Goal: Task Accomplishment & Management: Use online tool/utility

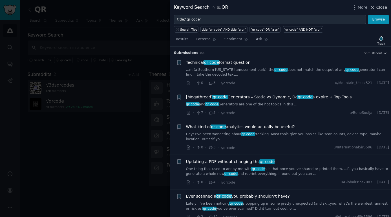
click at [378, 6] on span "Close" at bounding box center [381, 8] width 11 height 6
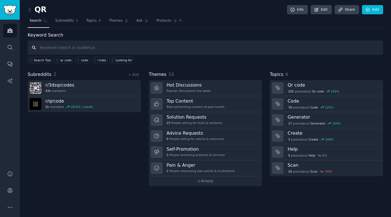
click at [68, 50] on input "text" at bounding box center [205, 48] width 355 height 14
type input "retail marketing"
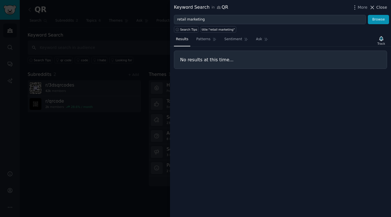
click at [383, 8] on span "Close" at bounding box center [381, 8] width 11 height 6
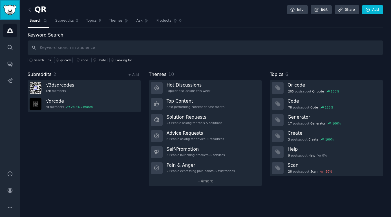
click at [9, 13] on img "Sidebar" at bounding box center [9, 10] width 13 height 10
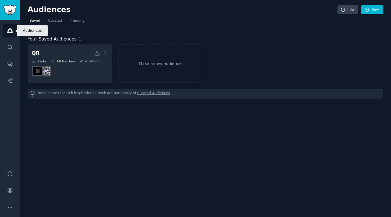
click at [8, 35] on link "Audiences" at bounding box center [10, 31] width 14 height 14
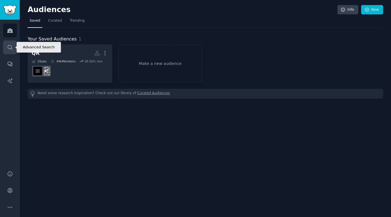
click at [10, 48] on icon "Sidebar" at bounding box center [10, 47] width 6 height 6
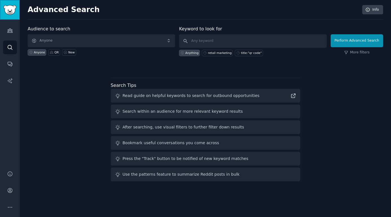
click at [7, 11] on img "Sidebar" at bounding box center [9, 10] width 13 height 10
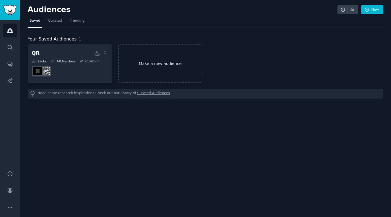
click at [141, 62] on link "Make a new audience" at bounding box center [160, 63] width 84 height 39
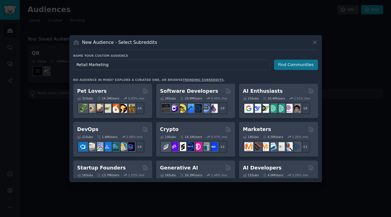
type input "Retail Marketing"
click at [281, 67] on button "Find Communities" at bounding box center [296, 65] width 44 height 10
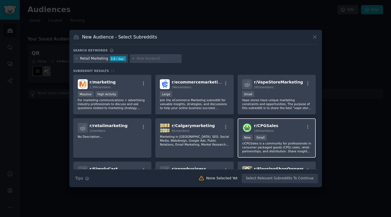
click at [273, 126] on span "r/ CPGSales" at bounding box center [266, 126] width 24 height 5
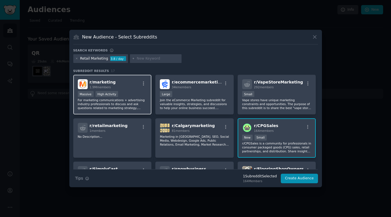
click at [142, 101] on p "For marketing communications + advertising industry professionals to discuss an…" at bounding box center [112, 104] width 69 height 12
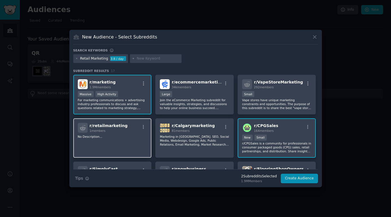
click at [137, 140] on div "r/ retailmarketing 1 members No Description..." at bounding box center [112, 139] width 78 height 40
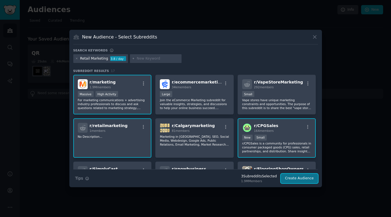
click at [299, 182] on button "Create Audience" at bounding box center [298, 179] width 37 height 10
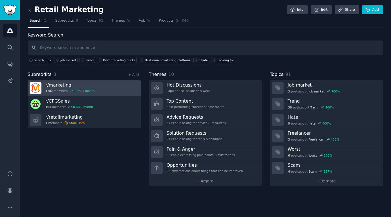
click at [88, 92] on div "0.3 % / month" at bounding box center [85, 91] width 20 height 4
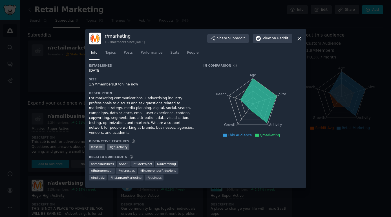
click at [300, 41] on icon at bounding box center [299, 39] width 6 height 6
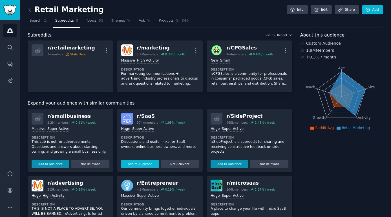
click at [155, 165] on button "Add to Audience" at bounding box center [140, 164] width 38 height 8
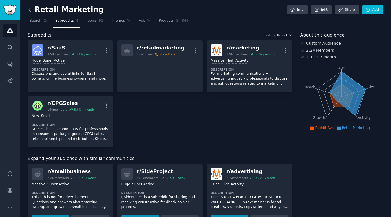
click at [32, 10] on icon at bounding box center [30, 10] width 6 height 6
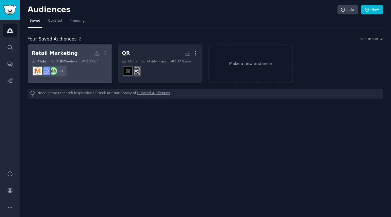
click at [66, 55] on div "Retail Marketing" at bounding box center [55, 53] width 46 height 7
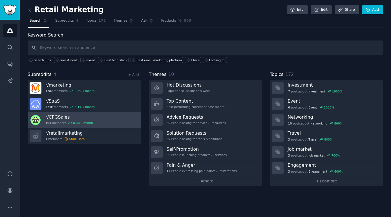
click at [71, 125] on div "r/ CPGSales 164 members 8.6 % / month" at bounding box center [69, 120] width 48 height 12
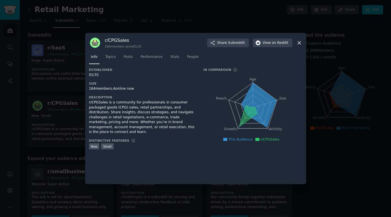
click at [300, 44] on icon at bounding box center [298, 42] width 3 height 3
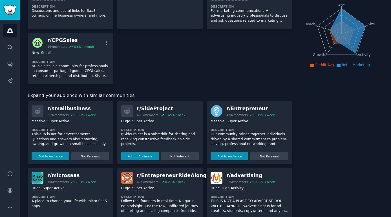
scroll to position [81, 0]
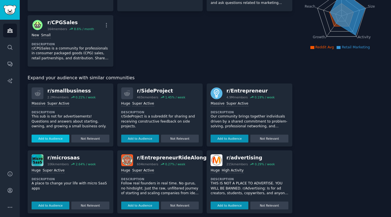
click at [52, 141] on button "Add to Audience" at bounding box center [51, 139] width 38 height 8
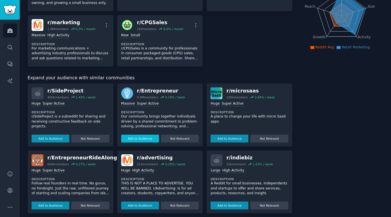
click at [143, 138] on button "Add to Audience" at bounding box center [140, 139] width 38 height 8
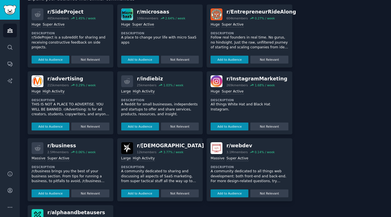
scroll to position [167, 0]
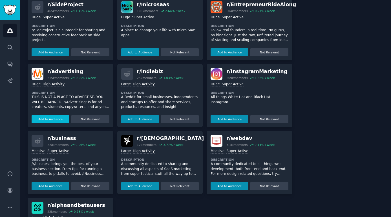
click at [55, 117] on button "Add to Audience" at bounding box center [51, 119] width 38 height 8
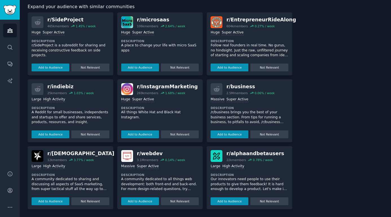
scroll to position [208, 0]
click at [48, 203] on button "Add to Audience" at bounding box center [51, 202] width 38 height 8
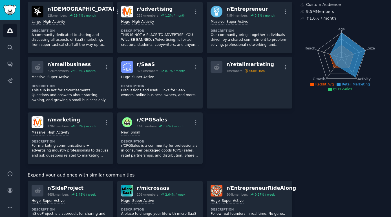
scroll to position [0, 0]
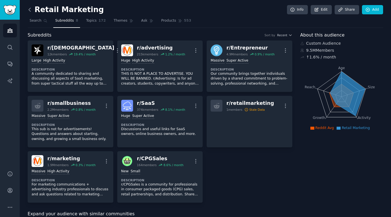
click at [31, 12] on icon at bounding box center [30, 10] width 6 height 6
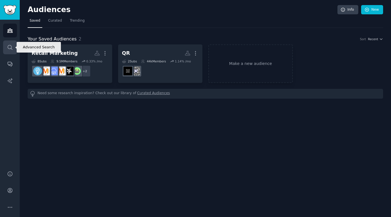
click at [10, 47] on icon "Sidebar" at bounding box center [10, 47] width 6 height 6
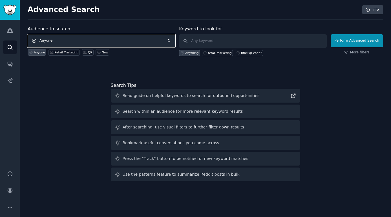
click at [110, 42] on span "Anyone" at bounding box center [101, 40] width 147 height 13
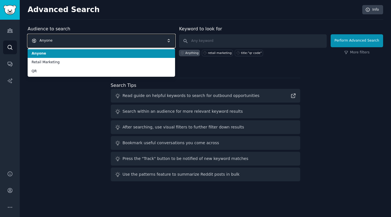
click at [83, 41] on span "Anyone" at bounding box center [101, 40] width 147 height 13
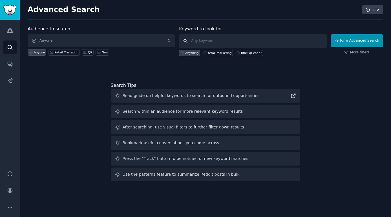
click at [197, 41] on input "text" at bounding box center [252, 41] width 147 height 14
type input "C"
type input "aisle"
click button "Perform Advanced Search" at bounding box center [356, 40] width 52 height 13
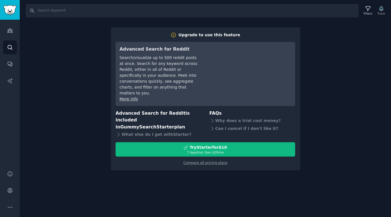
click at [353, 123] on div "Search Filters Track Upgrade to use this feature Advanced Search for Reddit Sea…" at bounding box center [205, 108] width 371 height 217
click at [310, 28] on div "Search Filters Track Upgrade to use this feature Advanced Search for Reddit Sea…" at bounding box center [205, 108] width 371 height 217
click at [69, 63] on div "Search Filters Track Upgrade to use this feature Advanced Search for Reddit Sea…" at bounding box center [205, 108] width 371 height 217
click at [37, 8] on input "Search" at bounding box center [192, 11] width 333 height 14
click at [32, 46] on div "Search Filters Track Upgrade to use this feature Advanced Search for Reddit Sea…" at bounding box center [205, 108] width 371 height 217
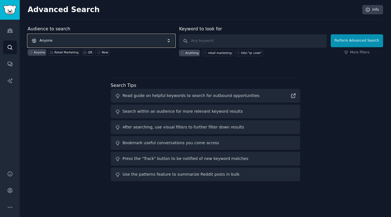
click at [49, 38] on span "Anyone" at bounding box center [101, 40] width 147 height 13
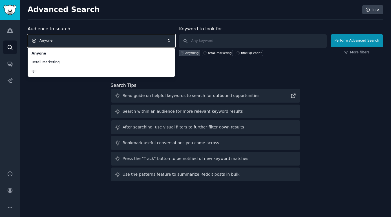
click at [62, 41] on span "Anyone" at bounding box center [101, 40] width 147 height 13
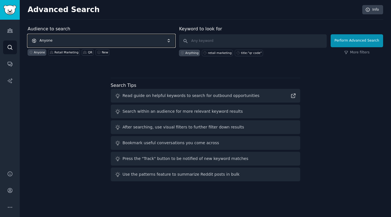
drag, startPoint x: 80, startPoint y: 39, endPoint x: 79, endPoint y: 46, distance: 7.0
click at [80, 39] on span "Anyone" at bounding box center [101, 40] width 147 height 13
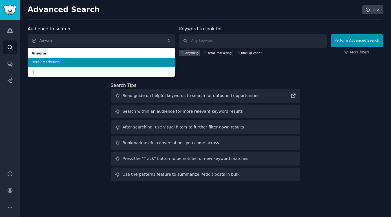
drag, startPoint x: 75, startPoint y: 66, endPoint x: 135, endPoint y: 58, distance: 59.8
click at [75, 66] on ul "Anyone Retail Marketing QR" at bounding box center [101, 62] width 147 height 29
drag, startPoint x: 72, startPoint y: 63, endPoint x: 197, endPoint y: 35, distance: 128.8
click at [72, 63] on span "Retail Marketing" at bounding box center [101, 62] width 139 height 5
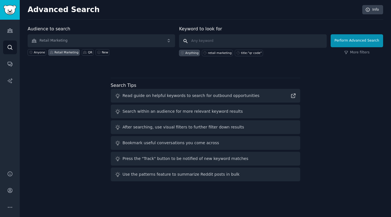
click at [211, 43] on input "text" at bounding box center [252, 41] width 147 height 14
type input "aisle"
click button "Perform Advanced Search" at bounding box center [356, 40] width 52 height 13
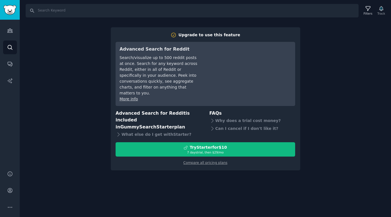
click at [349, 111] on div "Search Filters Track Upgrade to use this feature Advanced Search for Reddit Sea…" at bounding box center [205, 108] width 371 height 217
click at [8, 46] on icon "Sidebar" at bounding box center [10, 47] width 6 height 6
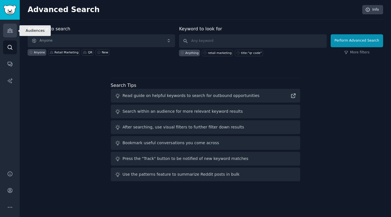
click at [12, 32] on icon "Sidebar" at bounding box center [10, 31] width 6 height 6
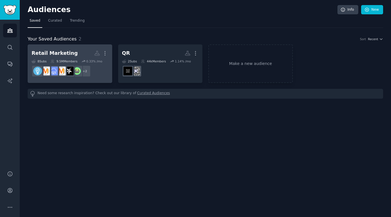
click at [102, 59] on div "0.33 % /mo" at bounding box center [94, 61] width 16 height 4
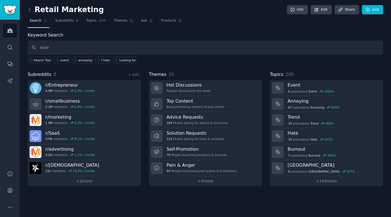
type input "aisle"
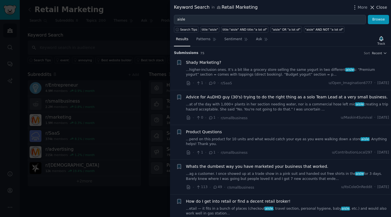
click at [375, 8] on icon at bounding box center [372, 8] width 6 height 6
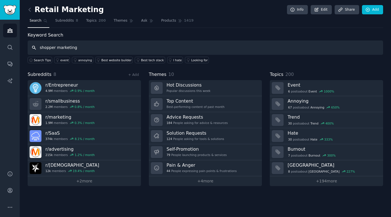
type input "shopper marketing"
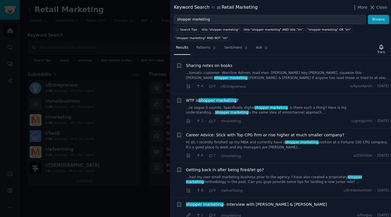
scroll to position [539, 0]
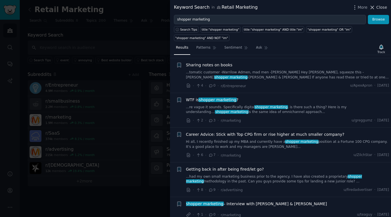
click at [382, 7] on span "Close" at bounding box center [381, 8] width 11 height 6
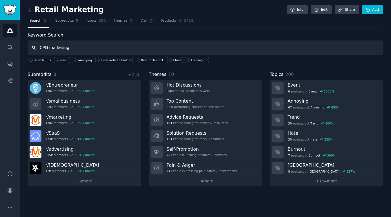
type input "CPG marketing"
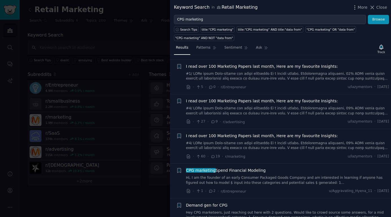
scroll to position [41, 0]
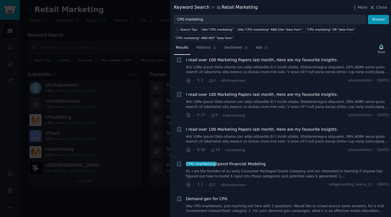
click at [291, 175] on link "Hi, I am the founder of an early Consumer Packaged Goods Company and am interes…" at bounding box center [287, 174] width 203 height 10
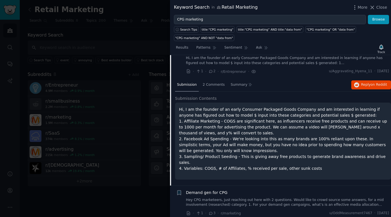
scroll to position [163, 0]
